Goal: Check status: Check status

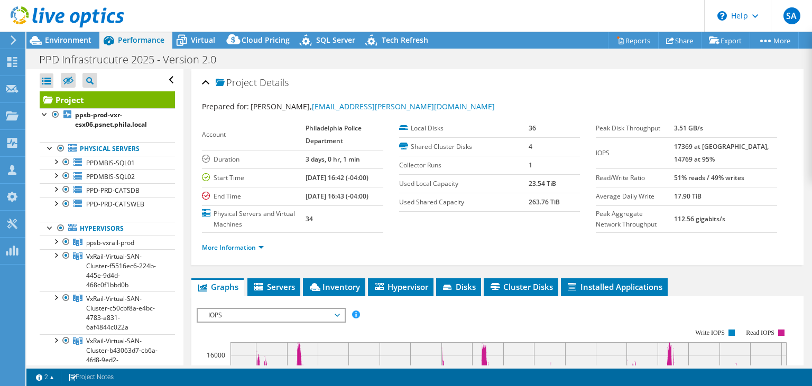
select select "USD"
click at [69, 46] on div "Environment" at bounding box center [62, 40] width 73 height 17
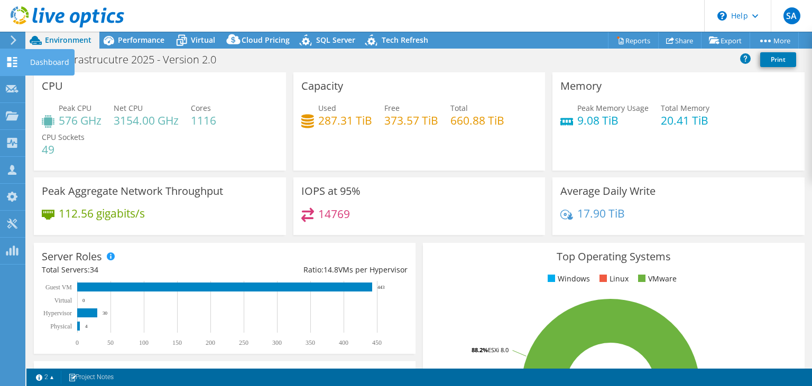
click at [50, 64] on div "Dashboard" at bounding box center [50, 62] width 50 height 26
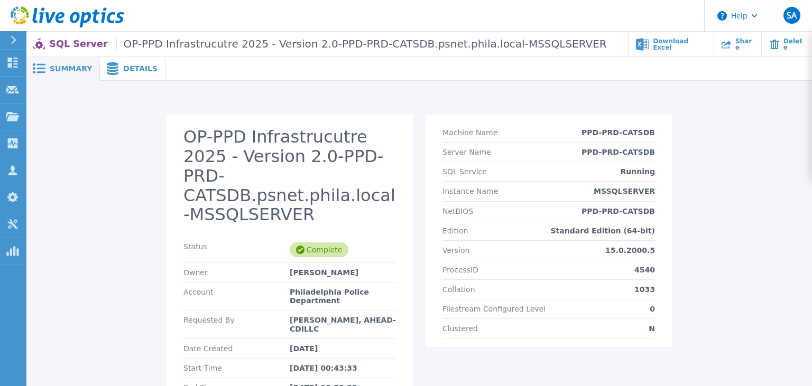
click at [125, 74] on div "Details" at bounding box center [133, 69] width 66 height 24
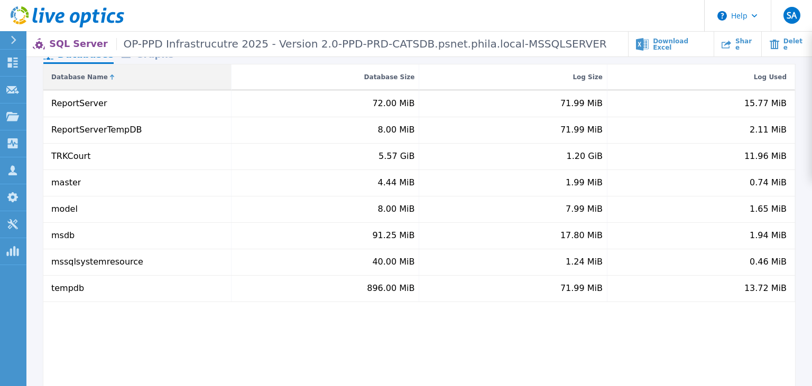
scroll to position [74, 0]
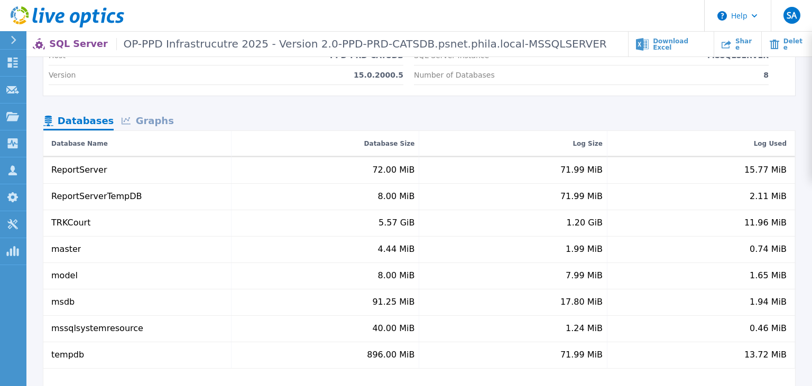
click at [141, 124] on div "Graphs" at bounding box center [148, 122] width 68 height 18
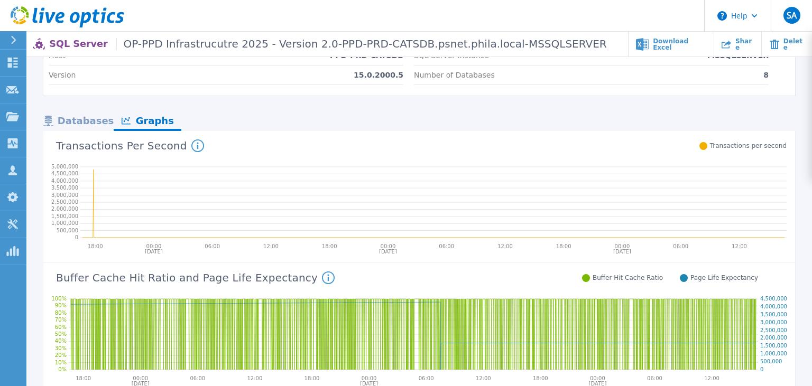
click at [88, 119] on div "Databases" at bounding box center [78, 122] width 70 height 18
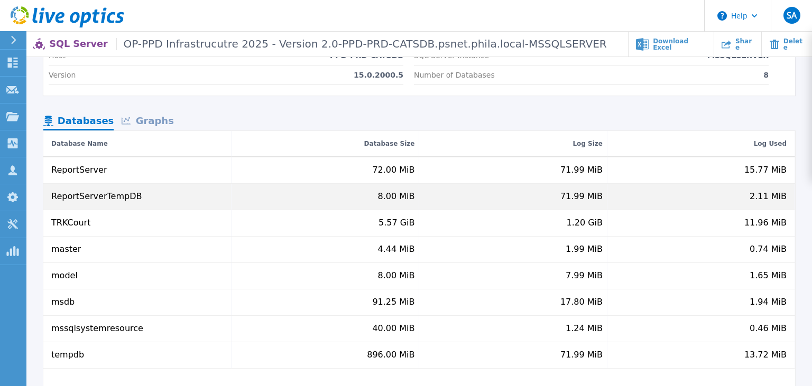
scroll to position [0, 0]
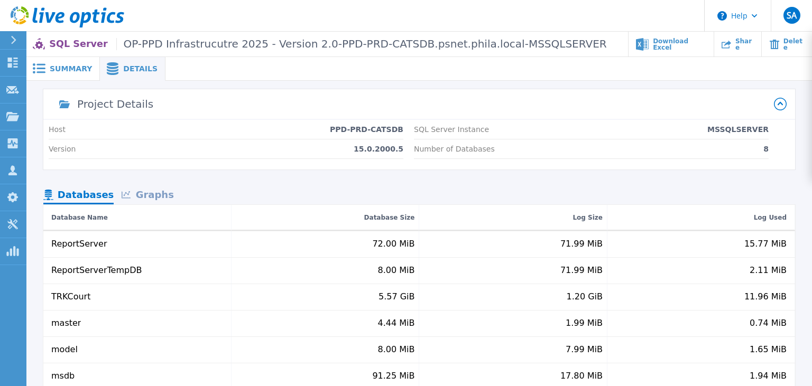
click at [14, 38] on icon at bounding box center [13, 40] width 5 height 8
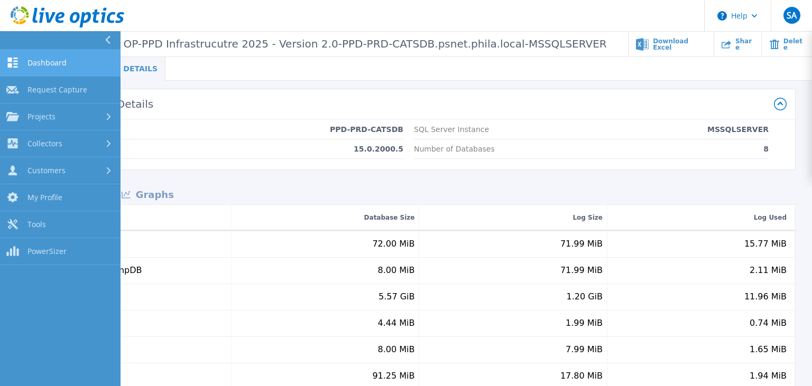
click at [29, 60] on span "Dashboard" at bounding box center [46, 63] width 39 height 10
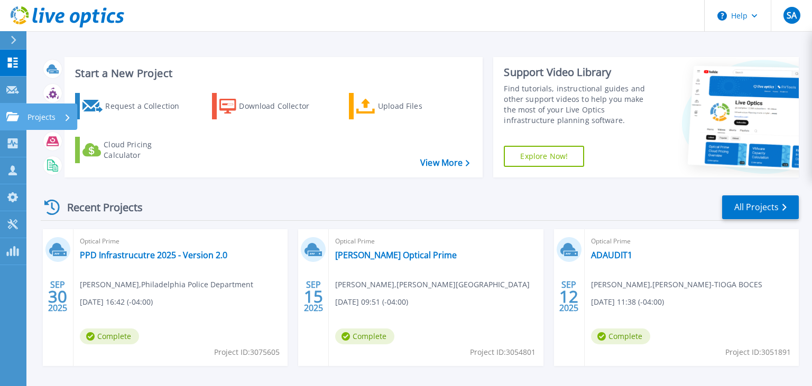
click at [5, 113] on link "Projects Projects" at bounding box center [13, 117] width 26 height 27
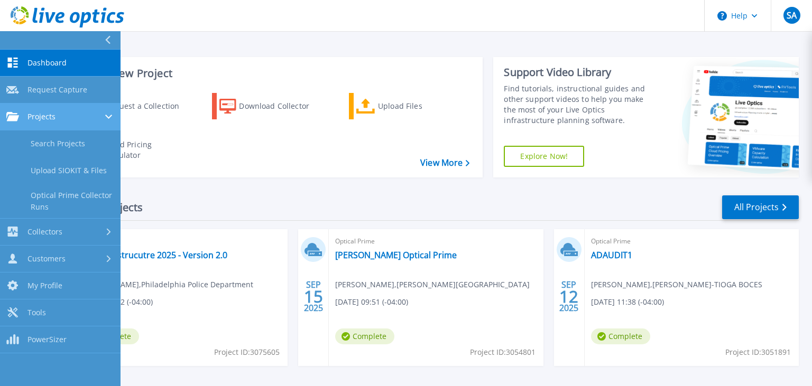
click at [33, 113] on span "Projects" at bounding box center [41, 117] width 28 height 10
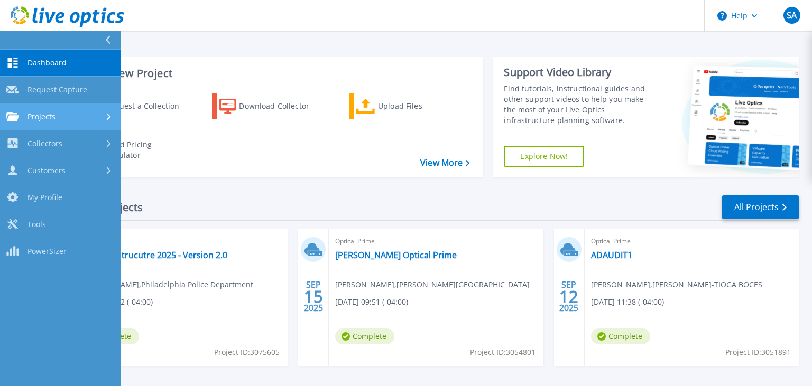
click at [33, 113] on span "Projects" at bounding box center [41, 117] width 28 height 10
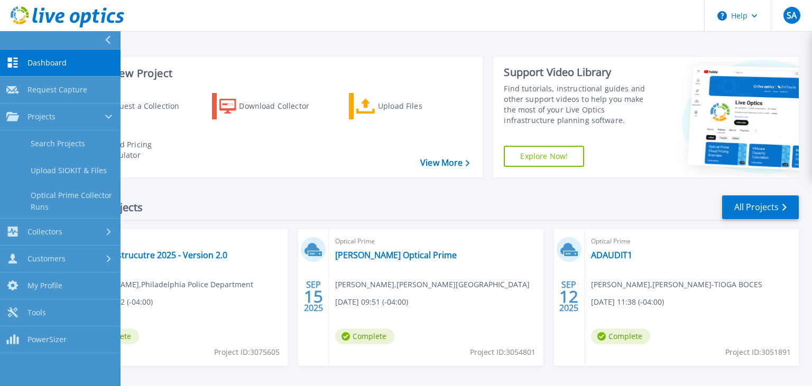
click at [204, 142] on div "Request a Collection Download Collector Upload Files Cloud Pricing Calculator" at bounding box center [272, 129] width 411 height 88
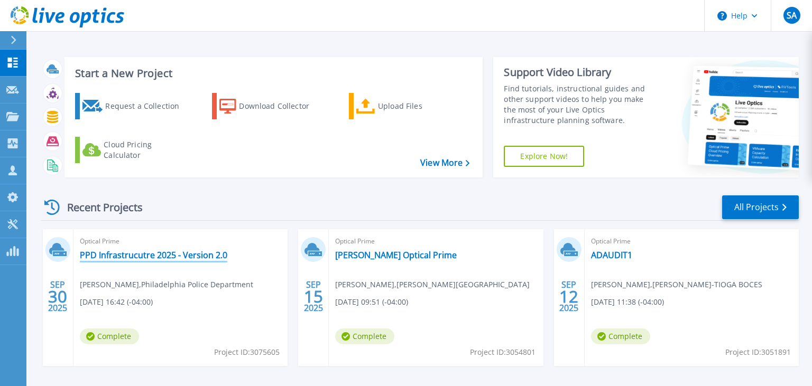
click at [176, 255] on link "PPD Infrastrucutre 2025 - Version 2.0" at bounding box center [153, 255] width 147 height 11
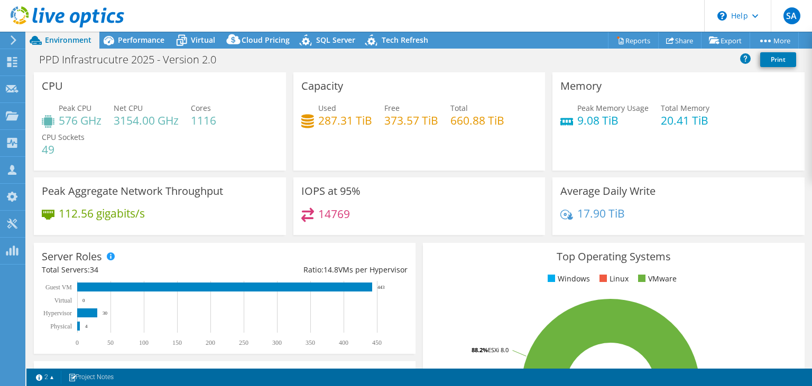
select select "USD"
click at [15, 36] on icon at bounding box center [14, 40] width 8 height 10
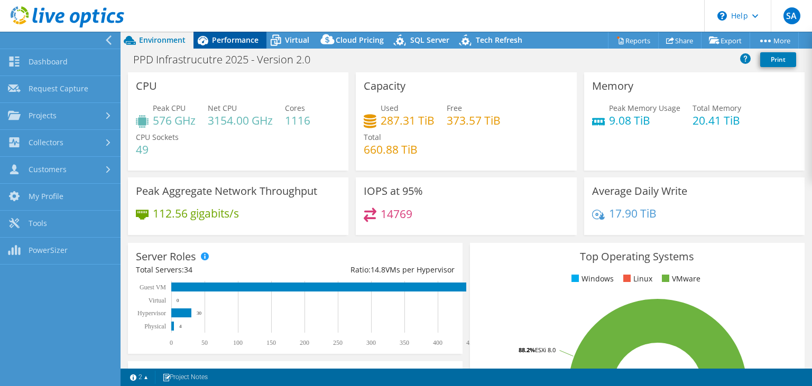
click at [225, 39] on span "Performance" at bounding box center [235, 40] width 46 height 10
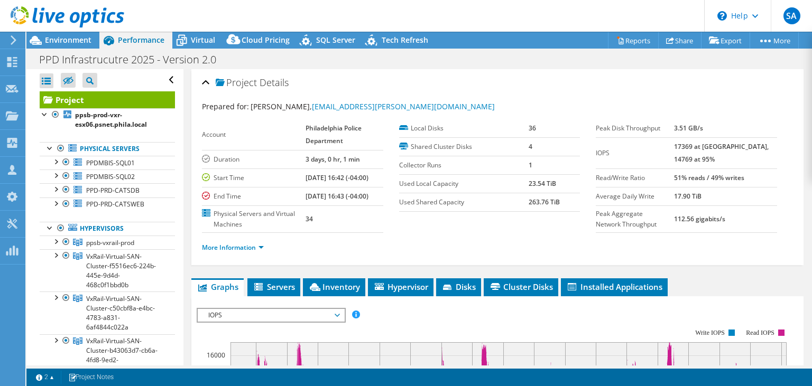
click at [75, 35] on div at bounding box center [62, 17] width 124 height 35
click at [74, 40] on span "Environment" at bounding box center [68, 40] width 46 height 10
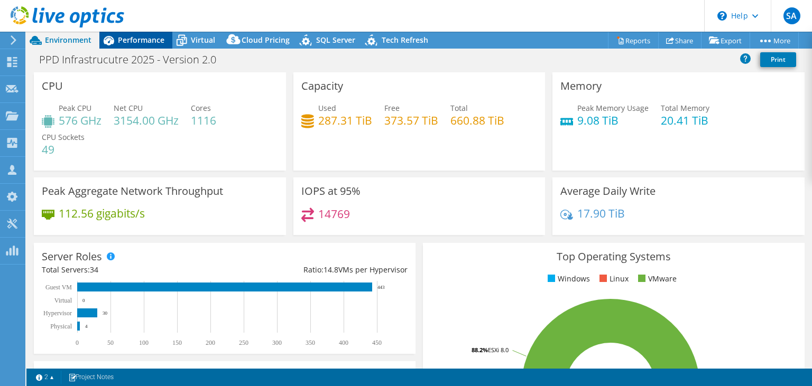
click at [126, 42] on span "Performance" at bounding box center [141, 40] width 46 height 10
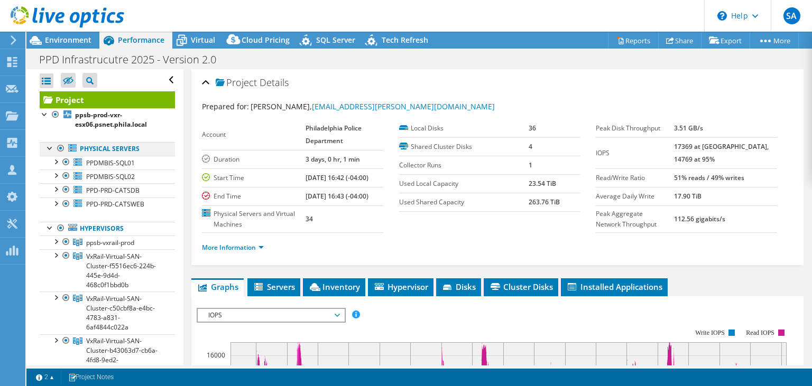
click at [61, 147] on div at bounding box center [60, 148] width 11 height 13
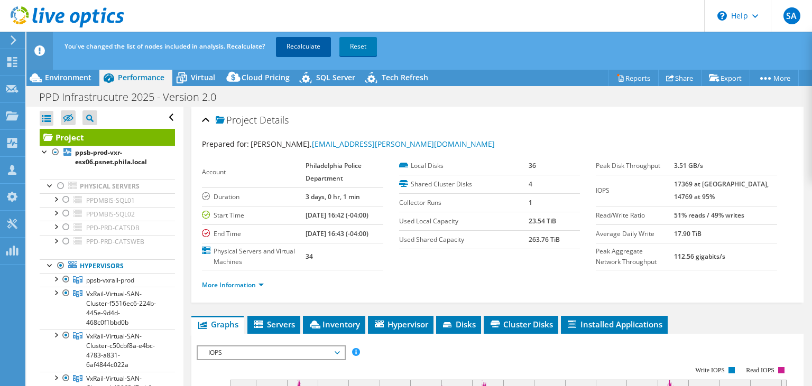
click at [301, 48] on link "Recalculate" at bounding box center [303, 46] width 55 height 19
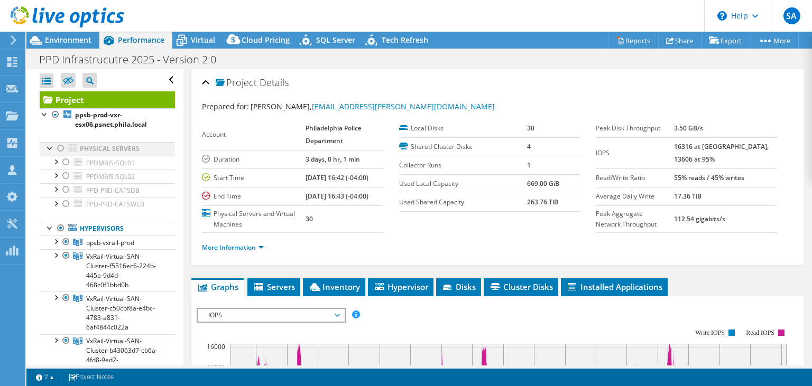
click at [51, 151] on div at bounding box center [50, 147] width 11 height 11
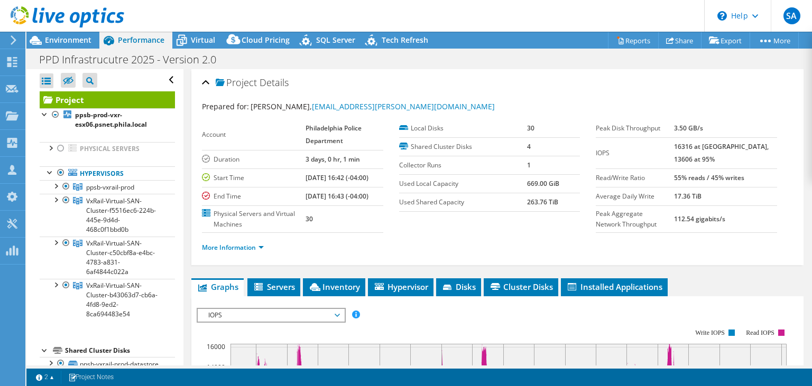
click at [506, 84] on div "Project Details" at bounding box center [497, 83] width 591 height 23
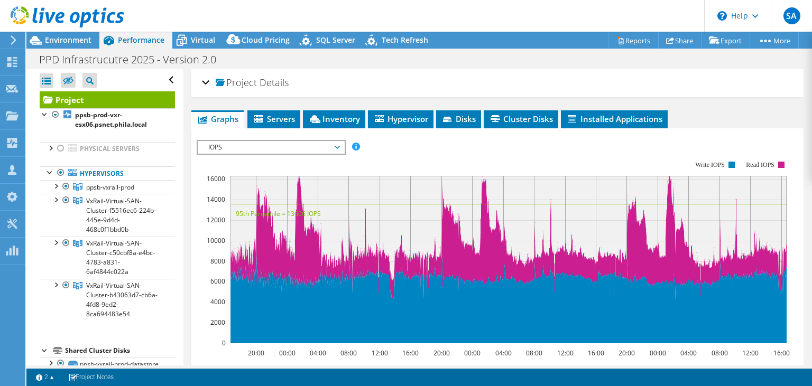
click at [506, 84] on div "Project Details" at bounding box center [497, 83] width 591 height 23
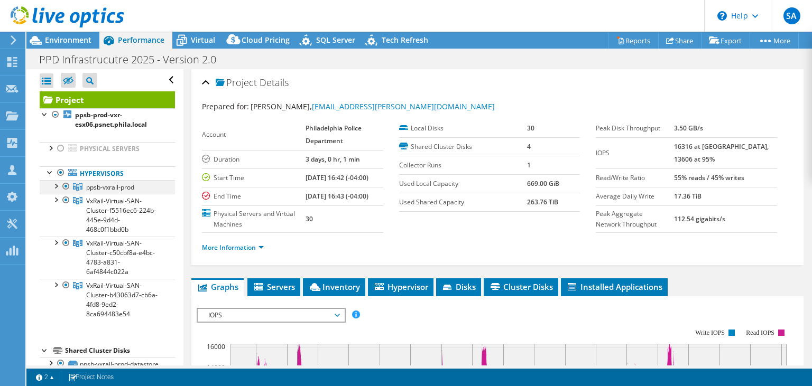
click at [67, 188] on div at bounding box center [66, 186] width 11 height 13
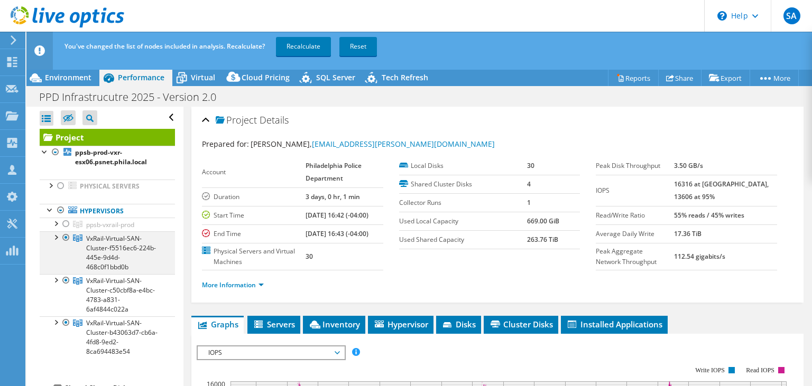
click at [67, 239] on div at bounding box center [66, 237] width 11 height 13
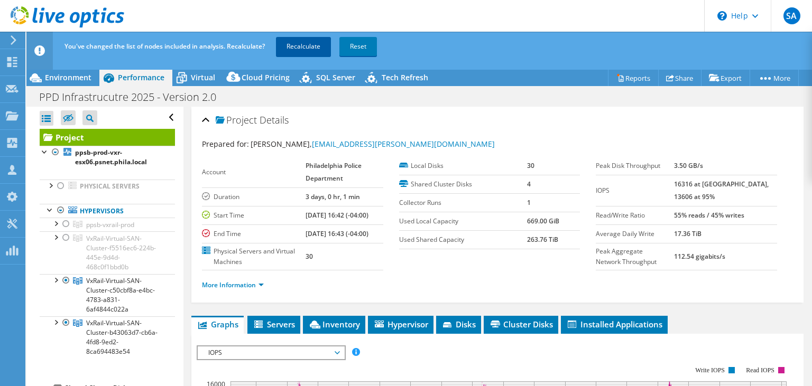
click at [310, 48] on link "Recalculate" at bounding box center [303, 46] width 55 height 19
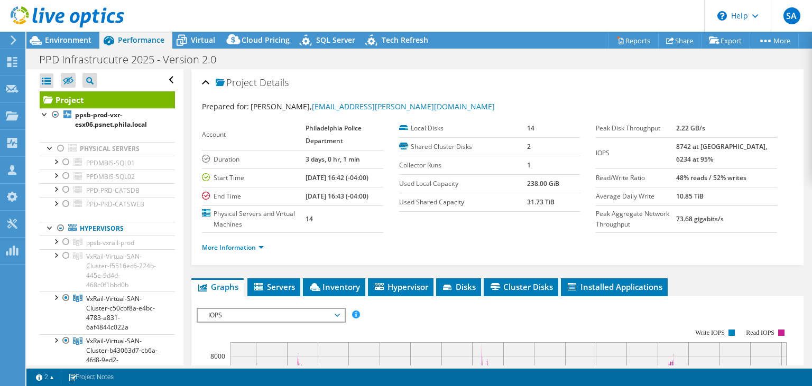
click at [536, 74] on div "Project Details" at bounding box center [497, 83] width 591 height 23
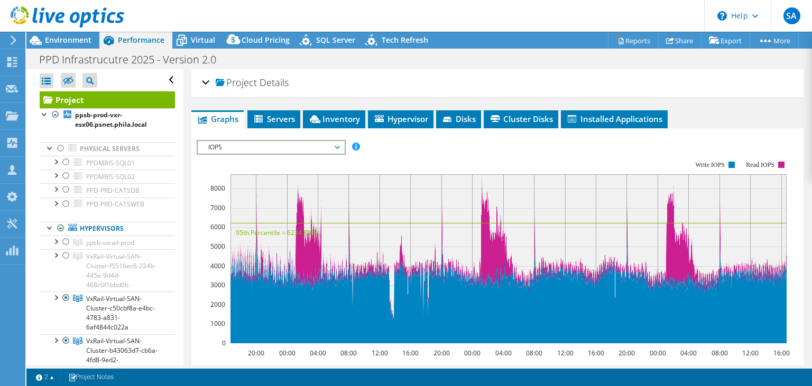
click at [536, 74] on div "Project Details" at bounding box center [497, 83] width 591 height 23
